Goal: Task Accomplishment & Management: Manage account settings

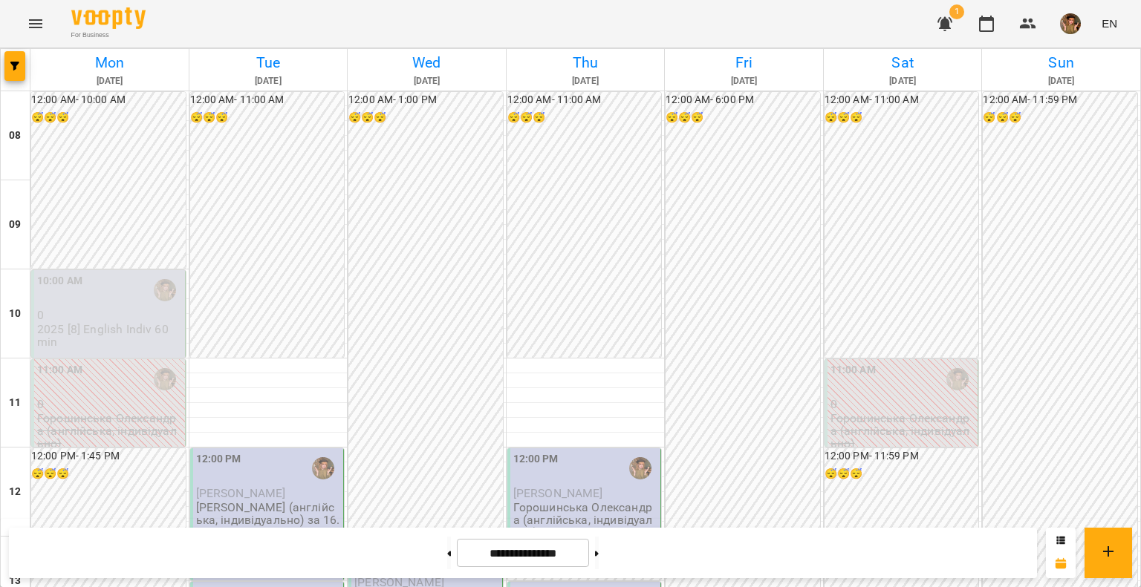
scroll to position [817, 0]
click at [599, 559] on button at bounding box center [597, 553] width 4 height 33
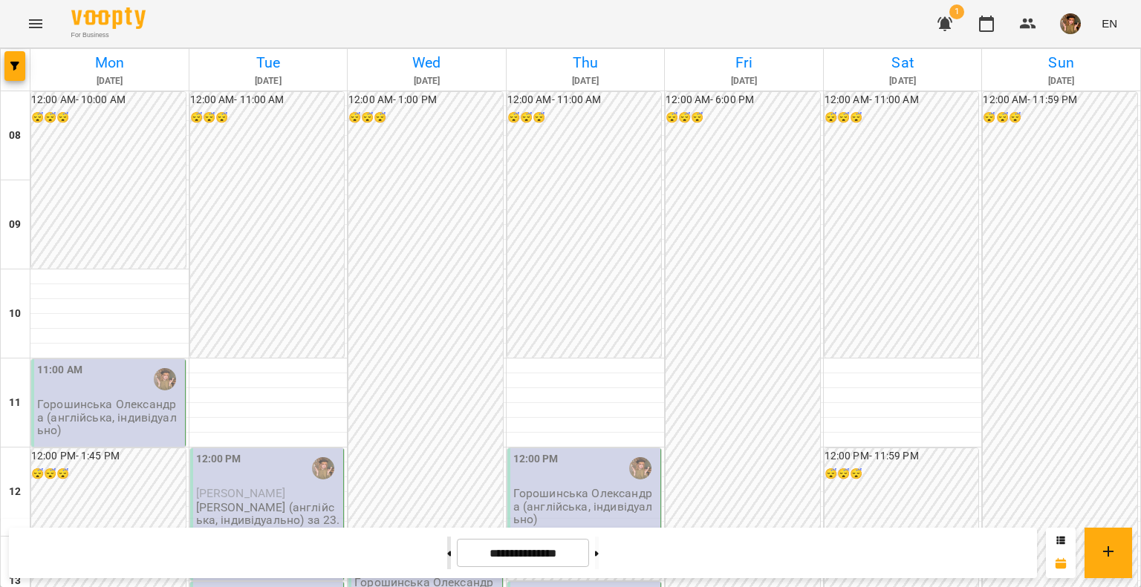
click at [447, 546] on button at bounding box center [449, 553] width 4 height 33
type input "**********"
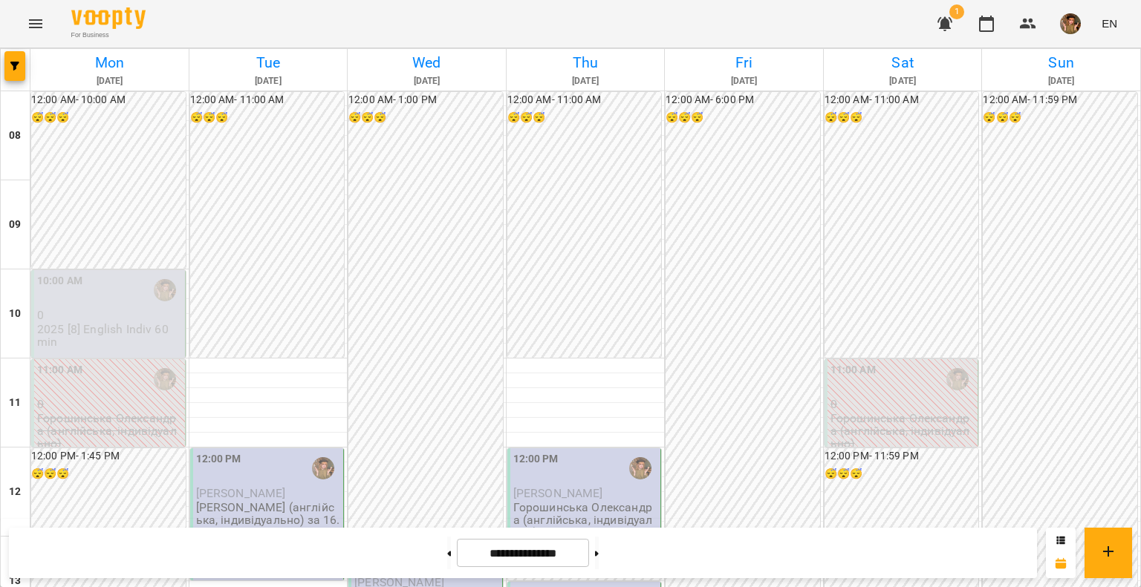
scroll to position [74, 0]
click at [104, 309] on p "0" at bounding box center [109, 315] width 145 height 13
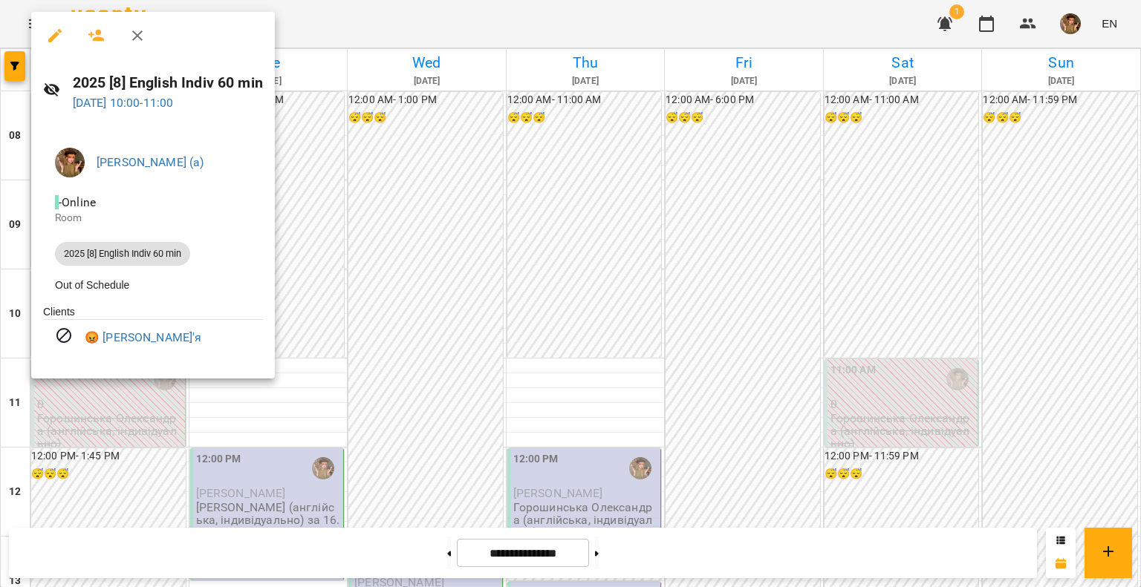
click at [137, 28] on icon "button" at bounding box center [137, 36] width 18 height 18
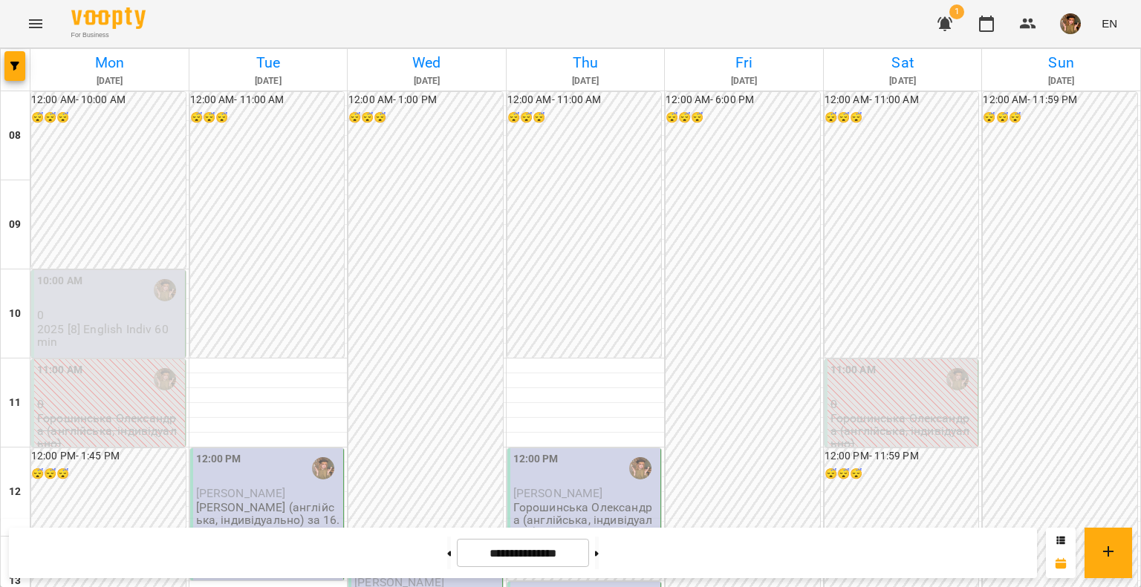
scroll to position [743, 0]
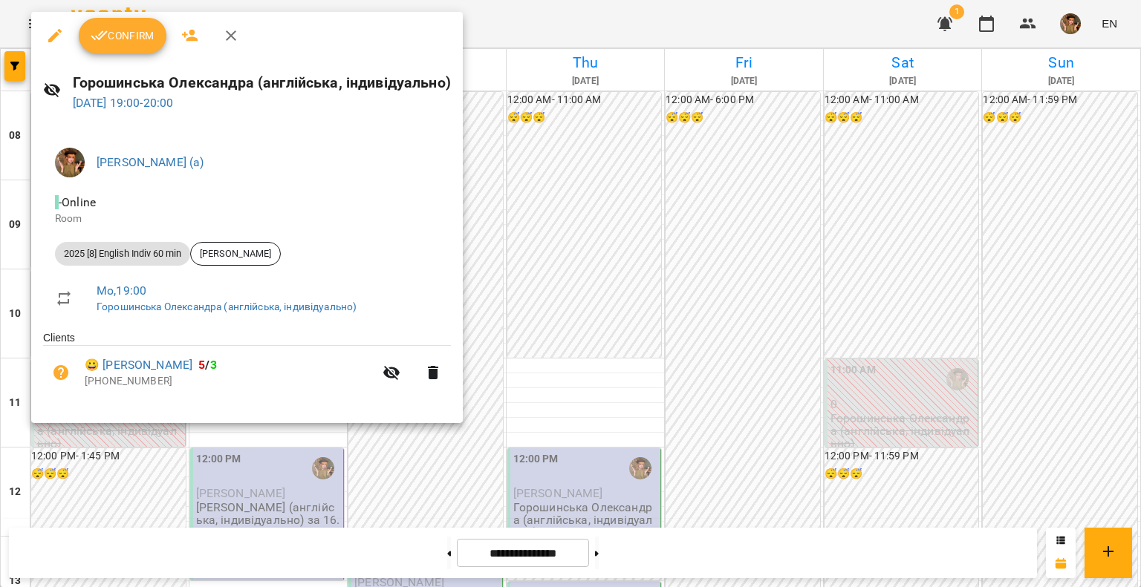
click at [134, 22] on button "Confirm" at bounding box center [123, 36] width 88 height 36
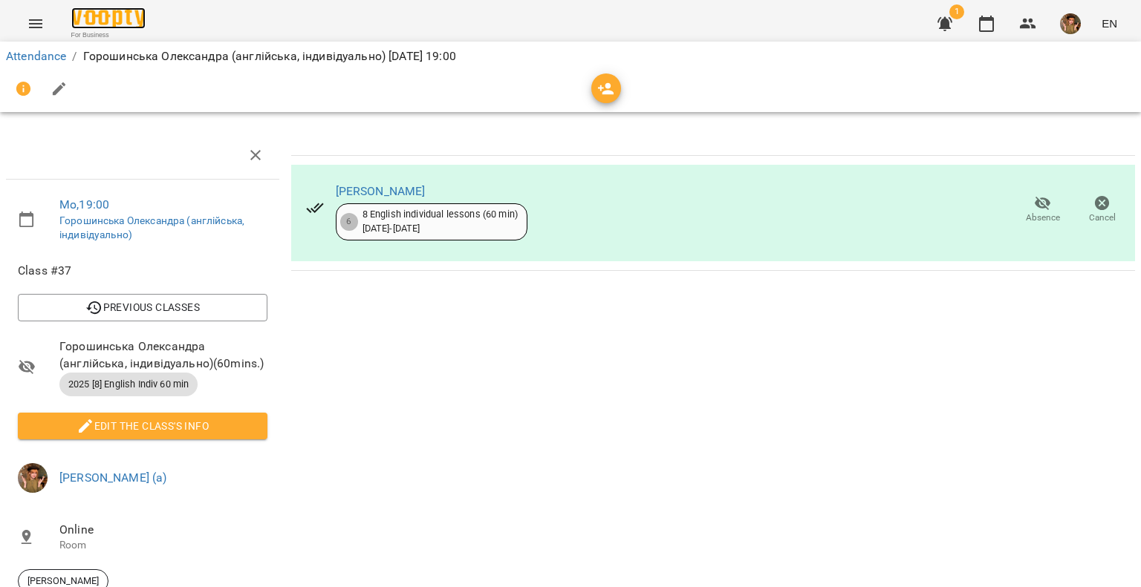
click at [119, 13] on img at bounding box center [108, 18] width 74 height 22
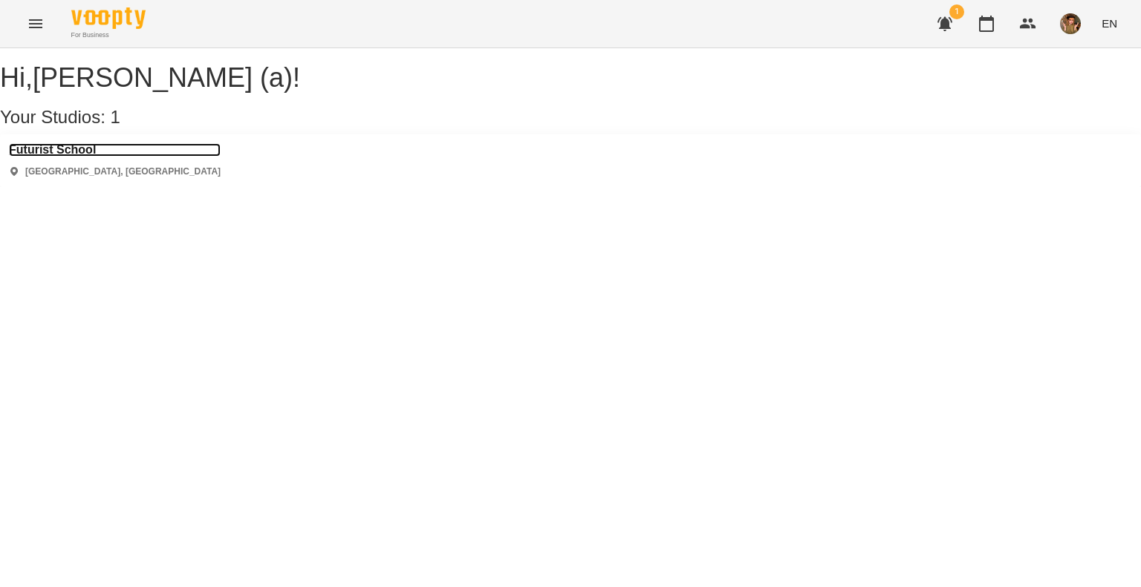
click at [79, 157] on h3 "Futurist School" at bounding box center [115, 149] width 212 height 13
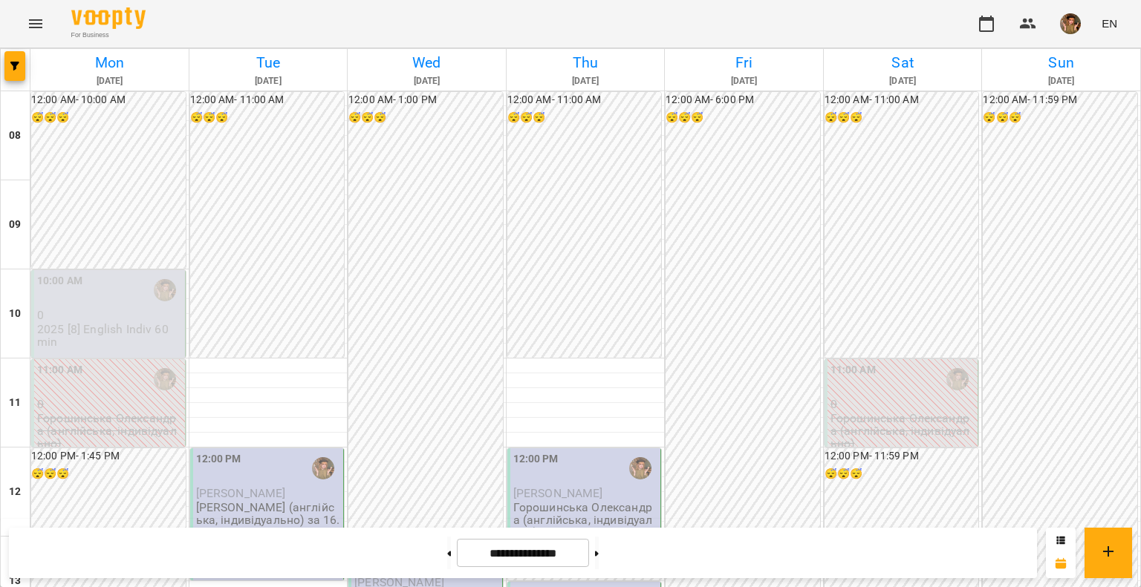
scroll to position [817, 0]
